Goal: Information Seeking & Learning: Find specific fact

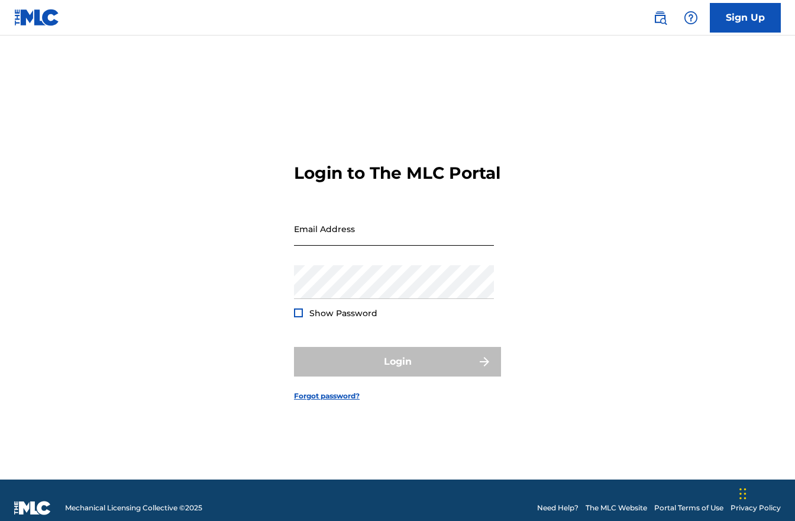
click at [379, 246] on input "Email Address" at bounding box center [394, 229] width 200 height 34
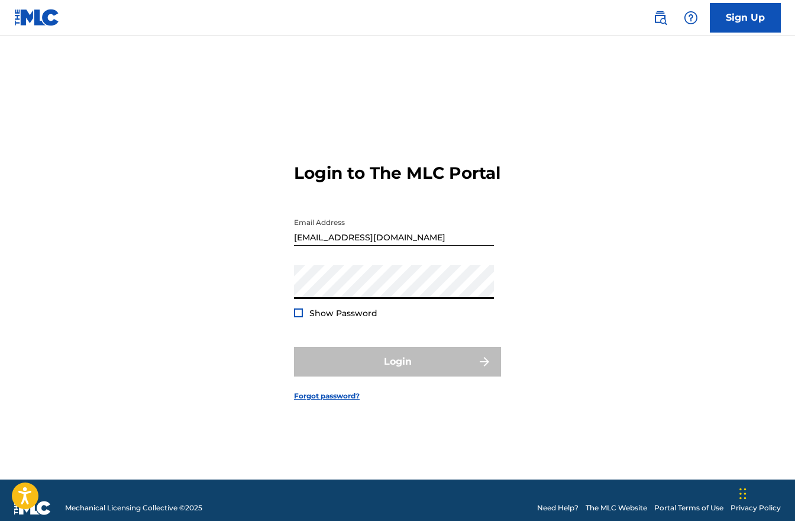
type input "[PERSON_NAME][EMAIL_ADDRESS][DOMAIN_NAME]"
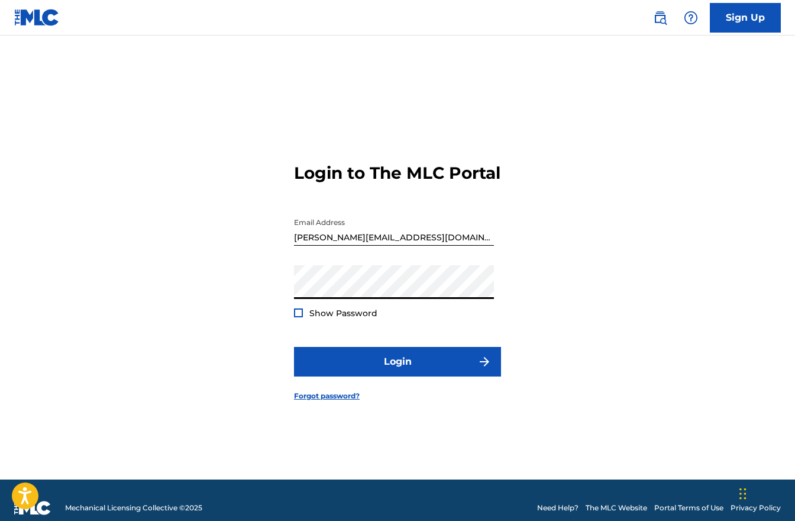
click at [299, 317] on div at bounding box center [298, 312] width 9 height 9
click at [301, 317] on div at bounding box center [298, 312] width 9 height 9
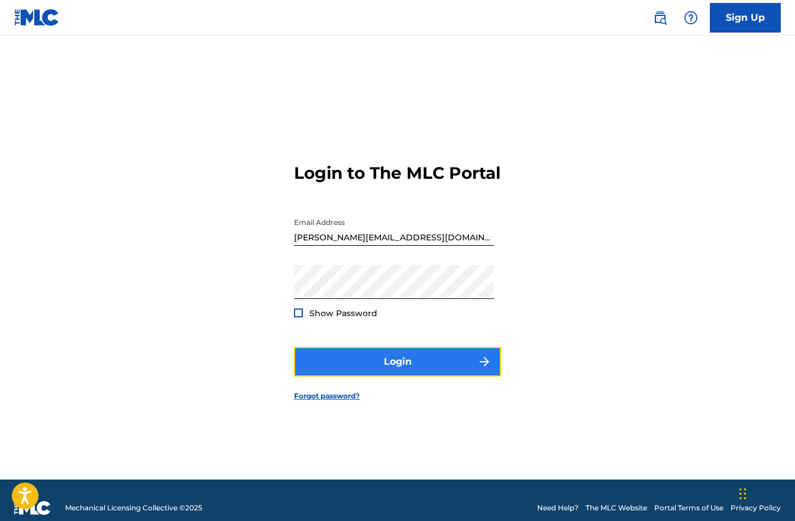
click at [403, 368] on button "Login" at bounding box center [397, 362] width 207 height 30
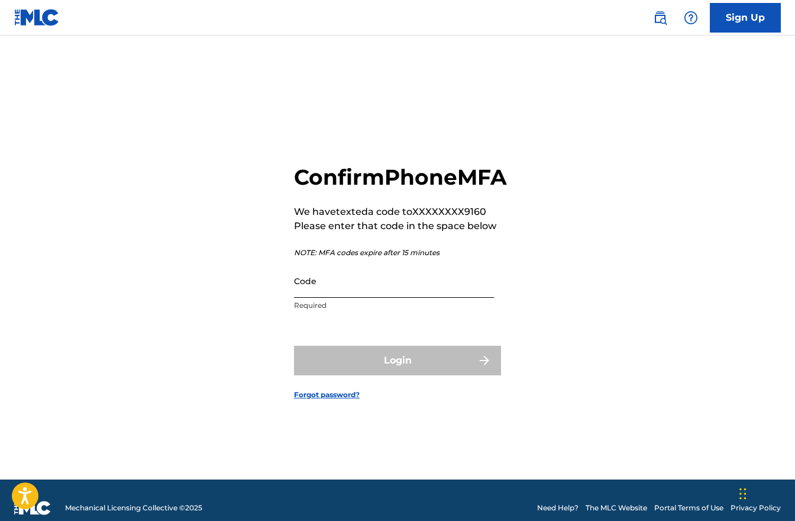
click at [346, 298] on input "Code" at bounding box center [394, 281] width 200 height 34
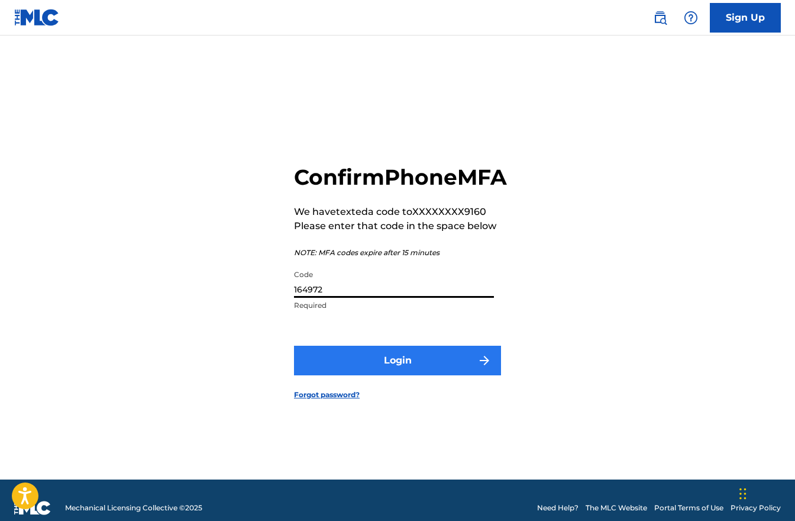
type input "164972"
click at [389, 373] on button "Login" at bounding box center [397, 361] width 207 height 30
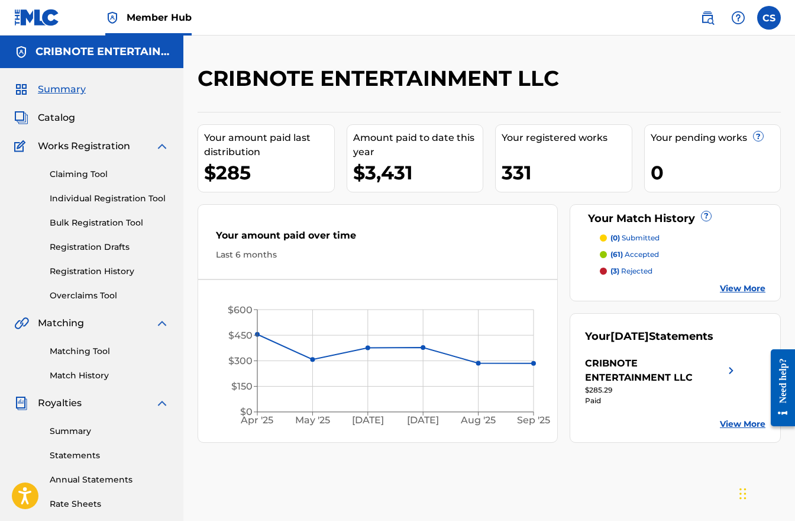
click at [628, 272] on p "(3) rejected" at bounding box center [632, 271] width 42 height 11
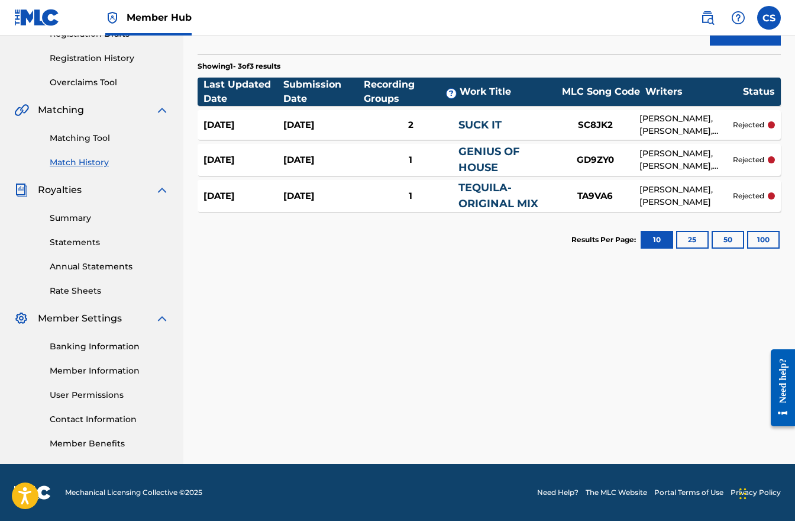
scroll to position [211, 0]
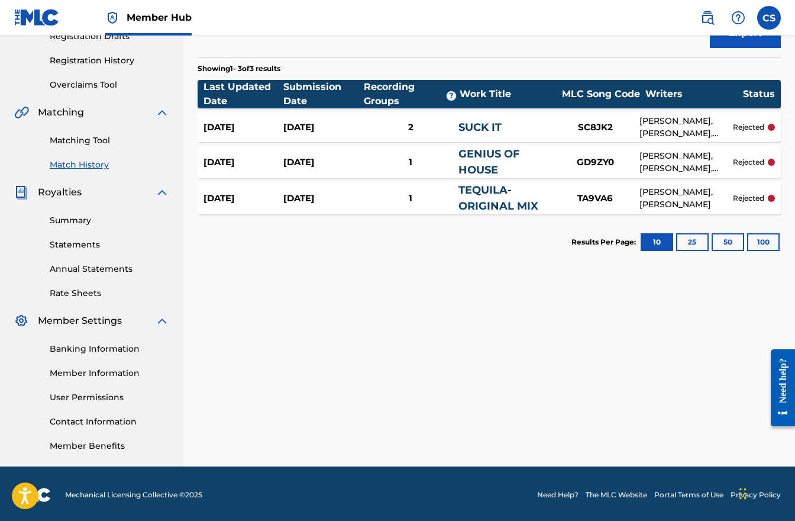
click at [464, 127] on link "SUCK IT" at bounding box center [480, 127] width 43 height 13
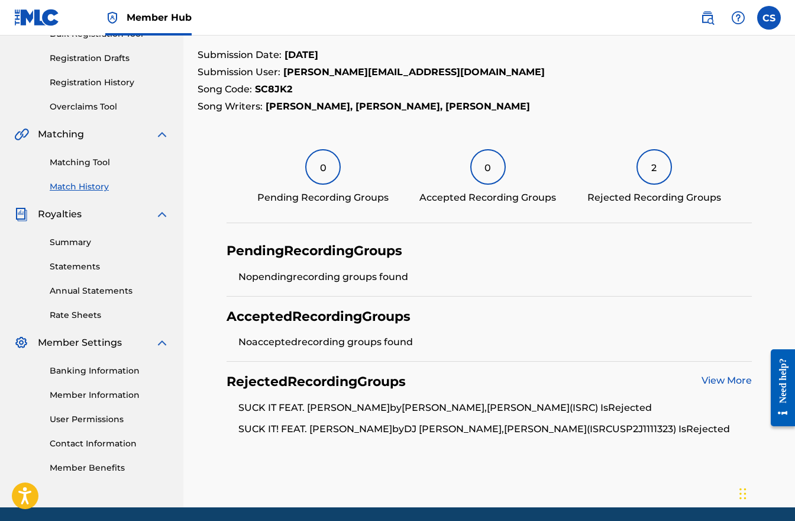
scroll to position [231, 0]
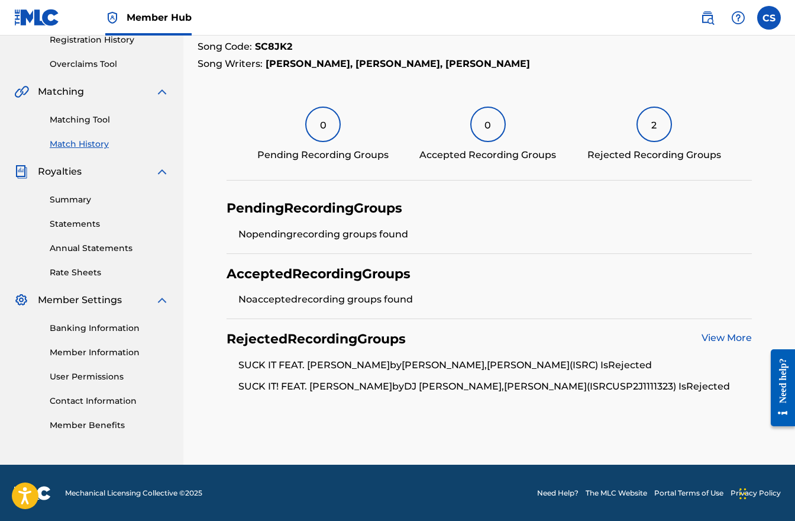
click at [728, 337] on link "View More" at bounding box center [727, 337] width 50 height 11
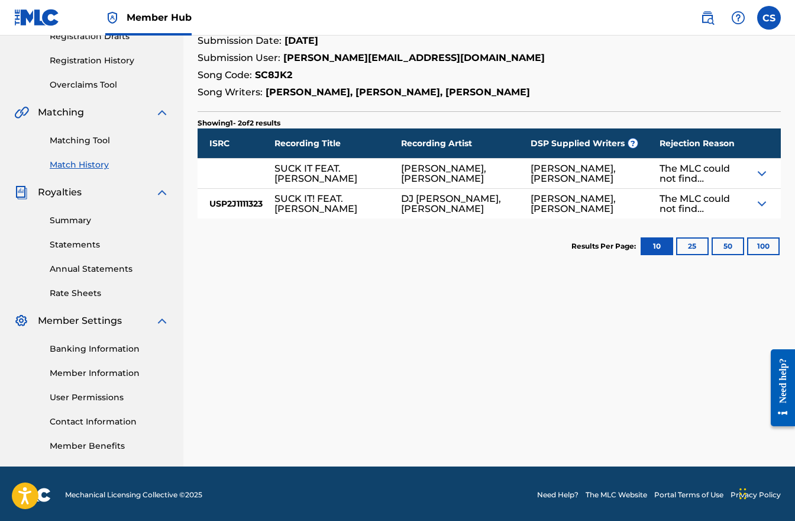
scroll to position [208, 0]
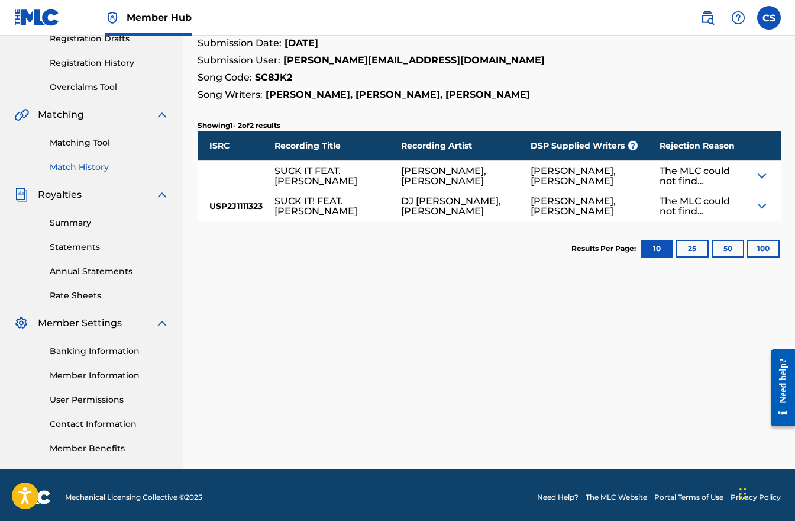
click at [759, 175] on img at bounding box center [762, 176] width 14 height 14
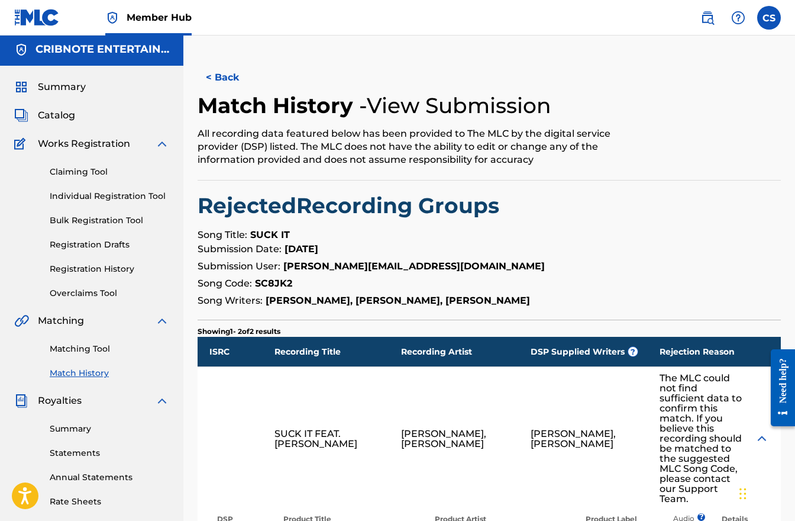
scroll to position [0, 0]
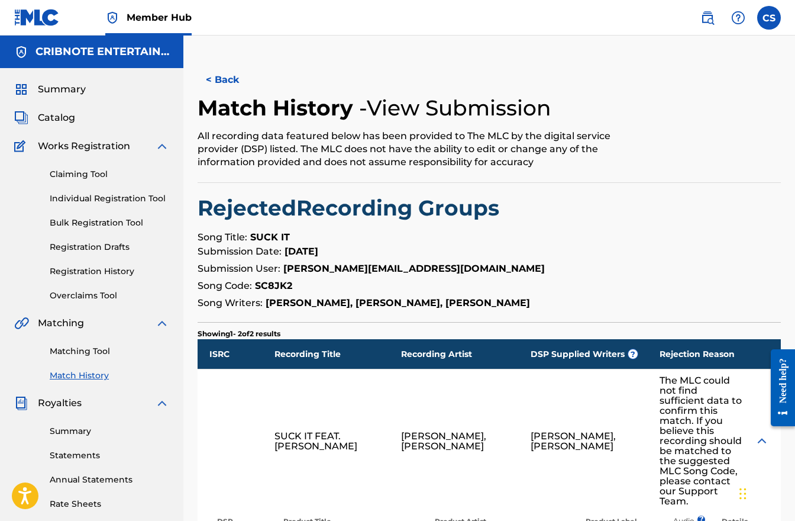
click at [162, 146] on img at bounding box center [162, 146] width 14 height 14
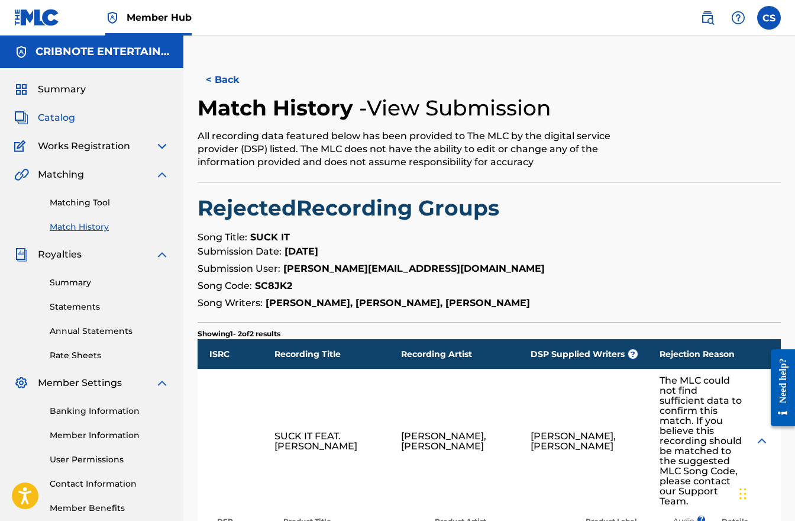
click at [59, 115] on span "Catalog" at bounding box center [56, 118] width 37 height 14
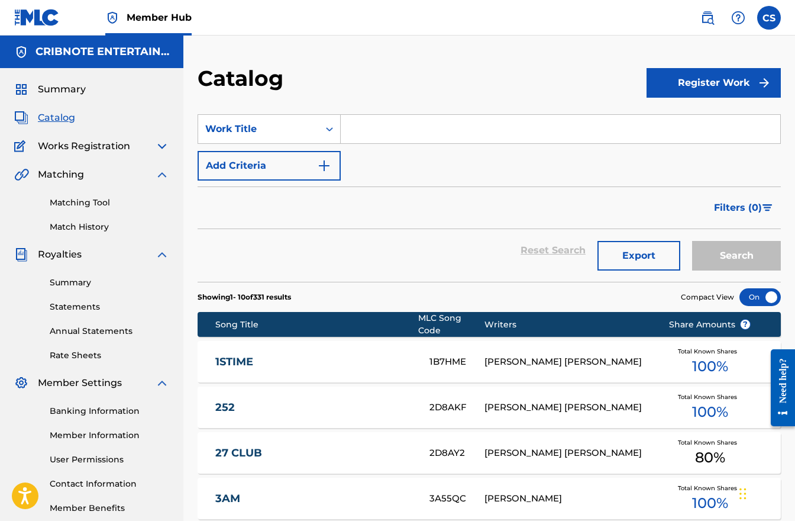
click at [407, 133] on input "Search Form" at bounding box center [561, 129] width 440 height 28
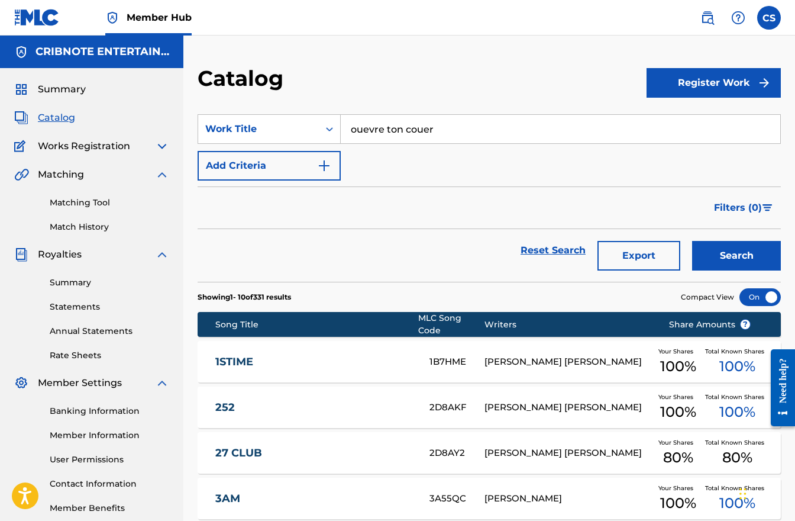
type input "ouevre ton couer"
click at [692, 241] on button "Search" at bounding box center [736, 256] width 89 height 30
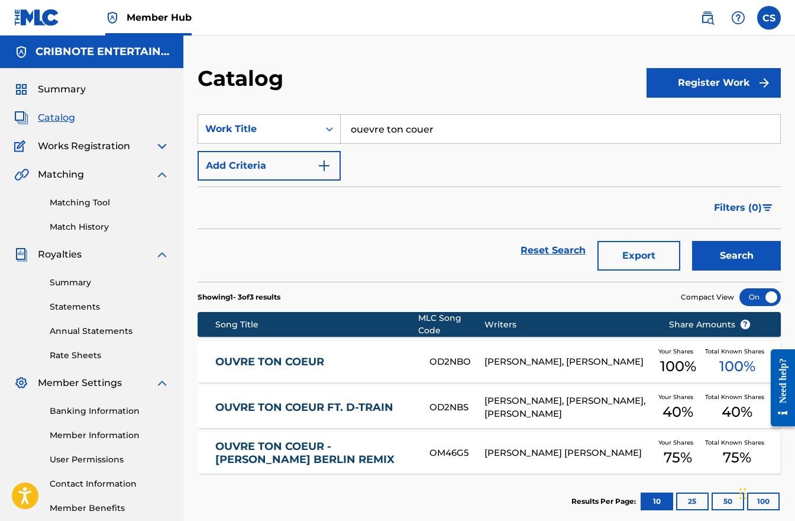
scroll to position [65, 0]
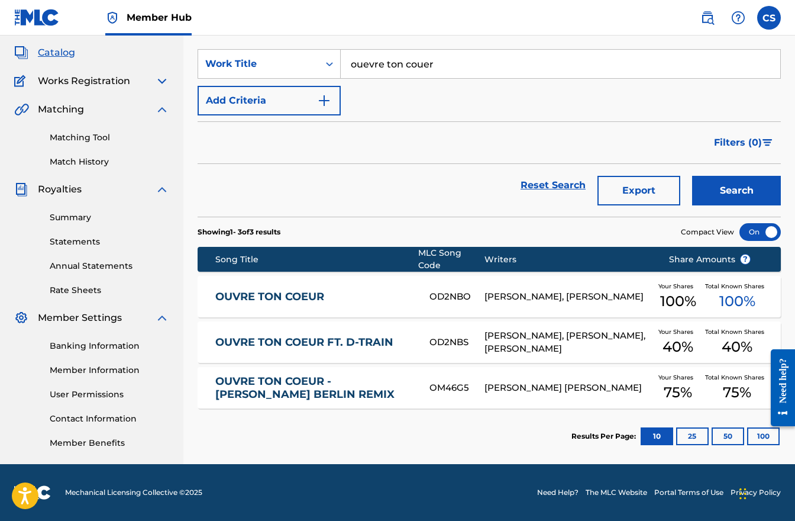
click at [336, 346] on link "OUVRE TON COEUR FT. D-TRAIN" at bounding box center [314, 343] width 198 height 14
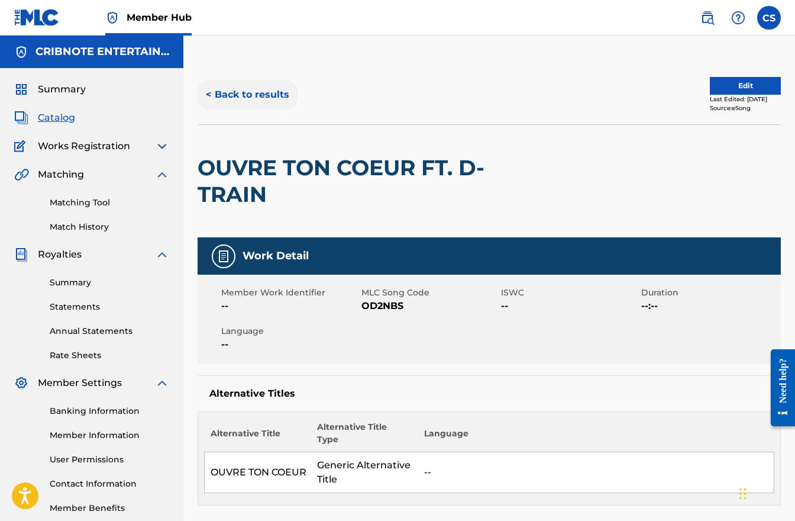
click at [227, 91] on button "< Back to results" at bounding box center [248, 95] width 100 height 30
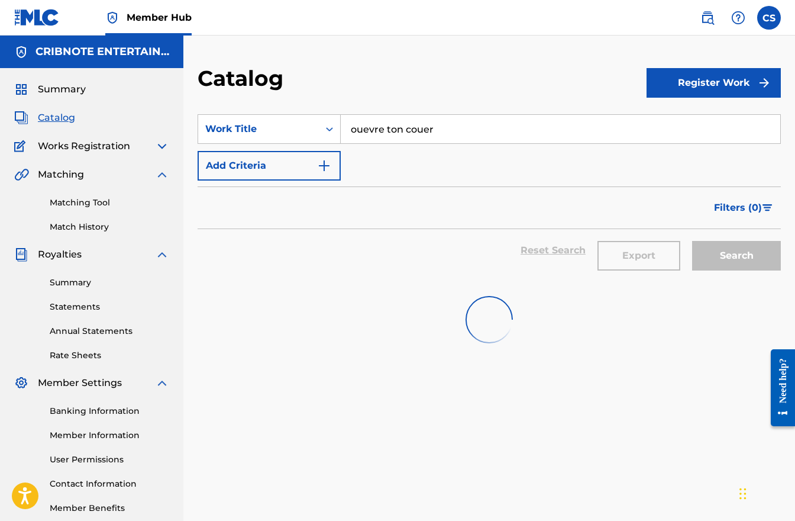
scroll to position [64, 0]
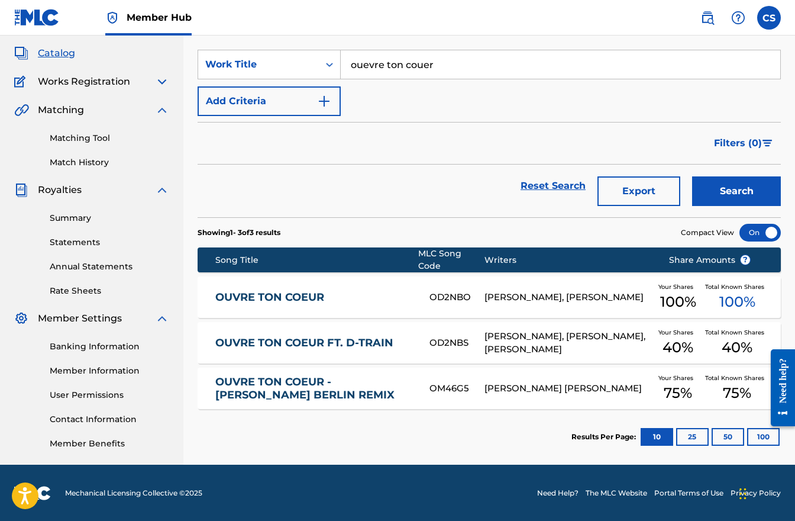
click at [382, 345] on link "OUVRE TON COEUR FT. D-TRAIN" at bounding box center [314, 343] width 198 height 14
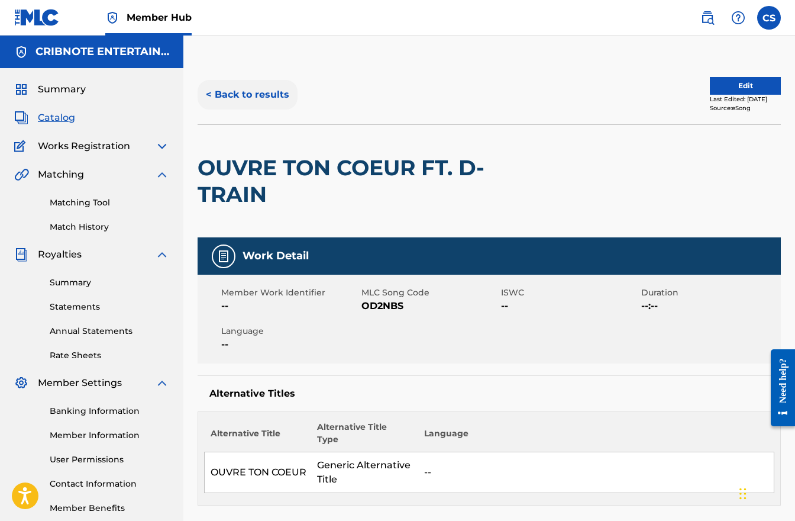
click at [244, 95] on button "< Back to results" at bounding box center [248, 95] width 100 height 30
